Goal: Subscribe to service/newsletter

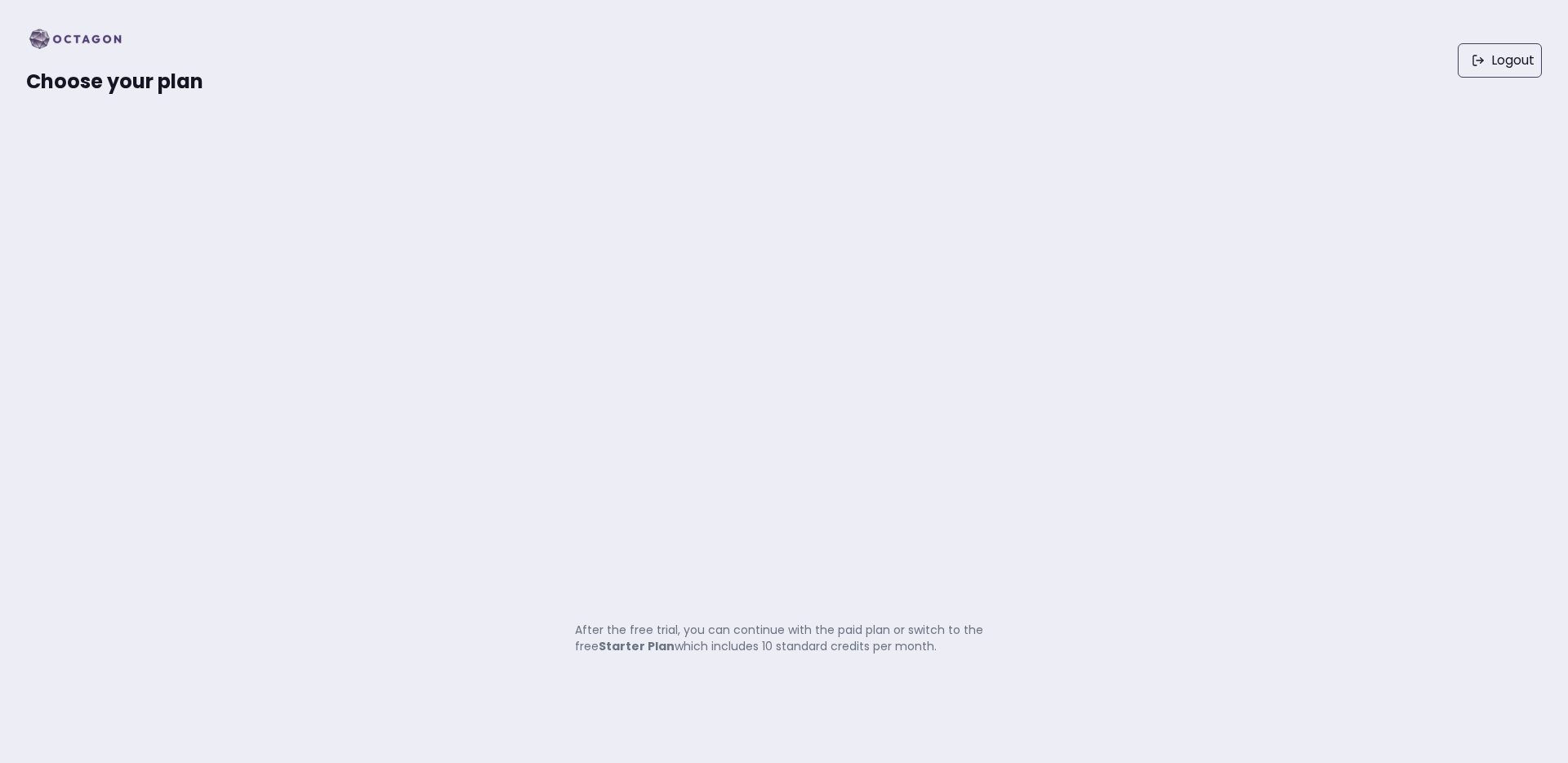
click at [180, 84] on span "Choose your plan" at bounding box center [115, 81] width 178 height 27
click at [89, 46] on img at bounding box center [80, 39] width 109 height 26
